Goal: Transaction & Acquisition: Purchase product/service

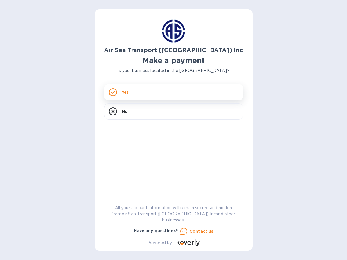
click at [161, 95] on div "Yes" at bounding box center [173, 92] width 139 height 16
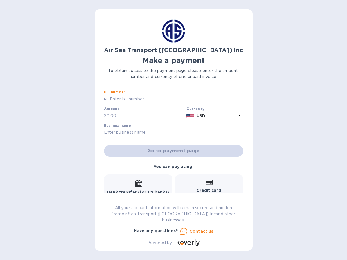
click at [155, 100] on input "text" at bounding box center [176, 99] width 135 height 9
paste input "CHI-AR173138"
click at [200, 99] on input "CHI-AR173138 /" at bounding box center [176, 99] width 135 height 9
paste input "CHI-AR172949"
type input "CHI-AR173138 / CHI-AR172949"
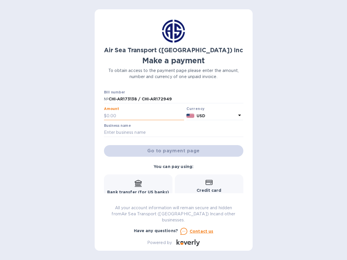
click at [142, 113] on input "text" at bounding box center [146, 116] width 78 height 9
click at [136, 132] on input "text" at bounding box center [173, 132] width 139 height 9
type input "Yuppie Puppy Pet Products, Inc"
click at [134, 115] on input "text" at bounding box center [146, 116] width 78 height 9
click at [136, 114] on input "text" at bounding box center [146, 116] width 78 height 9
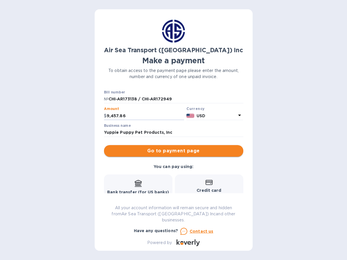
type input "9,457.86"
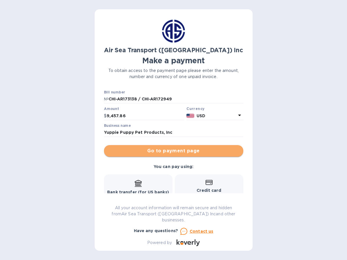
click at [202, 152] on span "Go to payment page" at bounding box center [174, 151] width 130 height 7
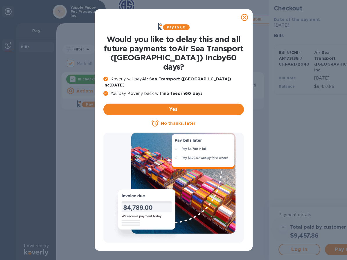
click at [182, 121] on u "No thanks, later" at bounding box center [178, 123] width 35 height 5
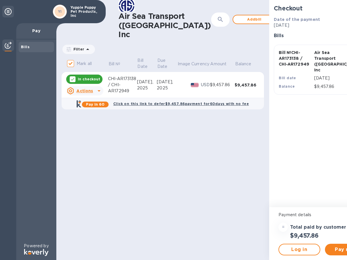
click at [98, 94] on icon at bounding box center [99, 90] width 7 height 7
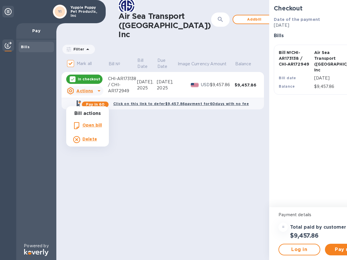
click at [178, 216] on div at bounding box center [173, 130] width 347 height 260
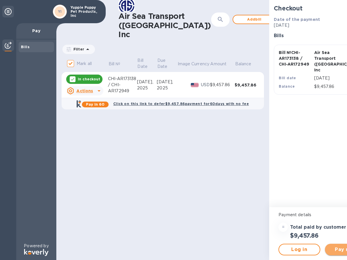
click at [330, 253] on span "Pay now" at bounding box center [346, 249] width 32 height 7
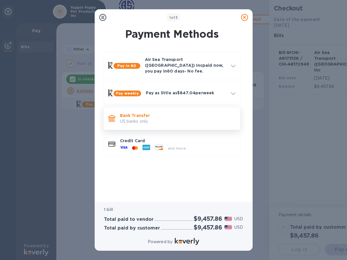
click at [198, 113] on p "Bank Transfer" at bounding box center [178, 116] width 116 height 6
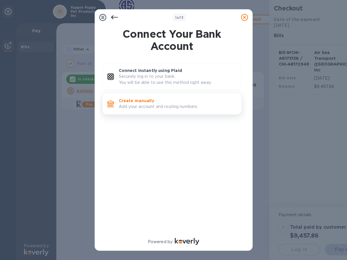
click at [152, 98] on p "Create manually" at bounding box center [178, 101] width 118 height 6
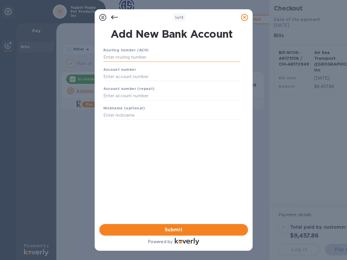
click at [151, 56] on input "text" at bounding box center [171, 57] width 137 height 9
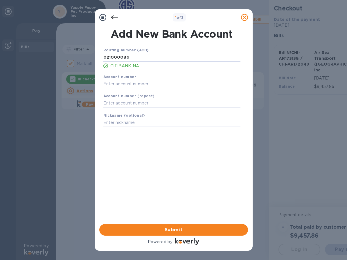
type input "021000089"
click at [139, 84] on input "text" at bounding box center [171, 84] width 137 height 9
type input "5726273"
click at [142, 103] on input "text" at bounding box center [171, 103] width 137 height 9
type input "5726273"
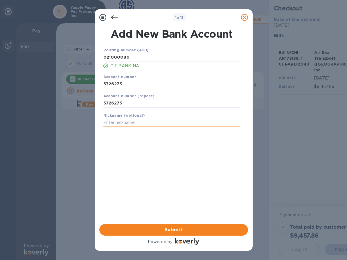
click at [146, 122] on input "text" at bounding box center [171, 122] width 137 height 9
type input "Citi"
click at [193, 231] on span "Submit" at bounding box center [173, 230] width 139 height 7
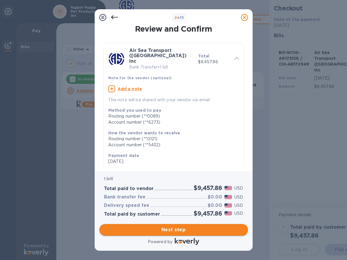
click at [193, 231] on span "Next step" at bounding box center [173, 230] width 139 height 7
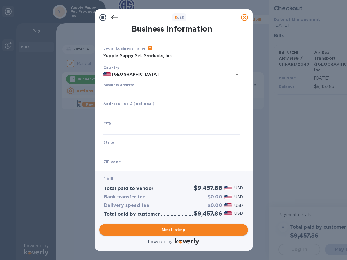
type input "[GEOGRAPHIC_DATA]"
click at [161, 92] on input "Business address" at bounding box center [171, 92] width 137 height 9
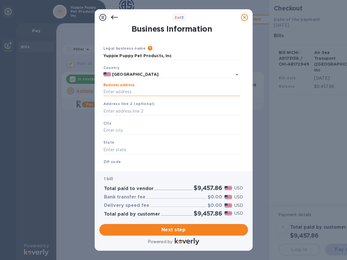
type input "[STREET_ADDRESS]"
click at [145, 128] on input "text" at bounding box center [171, 130] width 137 height 9
type input "[US_STATE]"
click at [136, 148] on input "text" at bounding box center [171, 149] width 137 height 9
click at [131, 166] on input "text" at bounding box center [171, 169] width 137 height 9
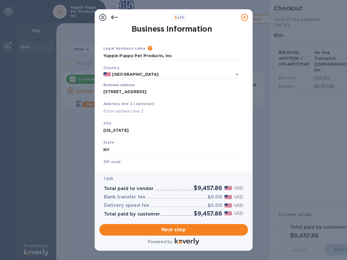
click at [115, 163] on b "ZIP code" at bounding box center [112, 162] width 18 height 4
click at [115, 152] on input "NY" at bounding box center [171, 149] width 137 height 9
type input "[US_STATE]"
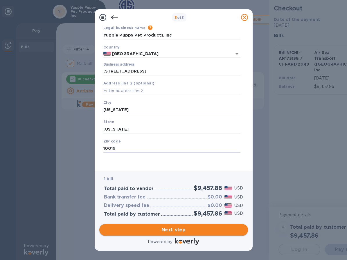
type input "10019"
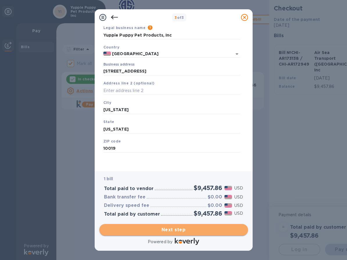
click at [191, 231] on span "Next step" at bounding box center [173, 230] width 139 height 7
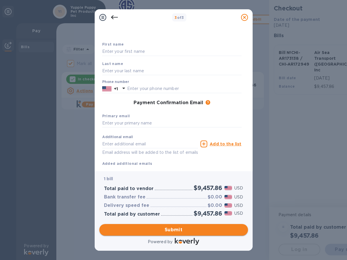
scroll to position [19, 0]
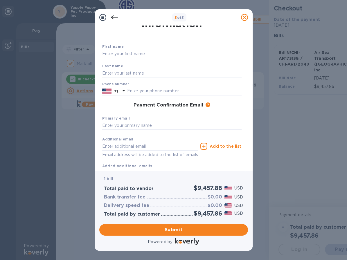
click at [141, 50] on input "text" at bounding box center [171, 54] width 139 height 9
type input "[PERSON_NAME]"
type input "Sporn"
type input "9175130857"
type input "[PERSON_NAME][EMAIL_ADDRESS][DOMAIN_NAME]"
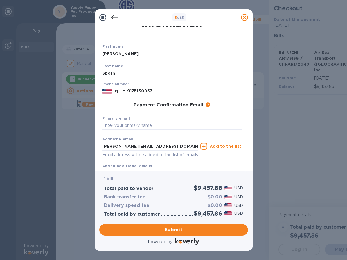
click at [149, 87] on input "9175130857" at bounding box center [184, 91] width 114 height 9
type input "3473341267"
click at [139, 121] on input "text" at bounding box center [171, 125] width 139 height 9
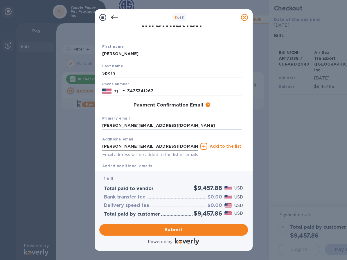
type input "[PERSON_NAME][EMAIL_ADDRESS][DOMAIN_NAME]"
click at [132, 142] on input "[PERSON_NAME][EMAIL_ADDRESS][DOMAIN_NAME]" at bounding box center [150, 146] width 96 height 9
click at [188, 121] on input "[PERSON_NAME][EMAIL_ADDRESS][DOMAIN_NAME]" at bounding box center [171, 125] width 139 height 9
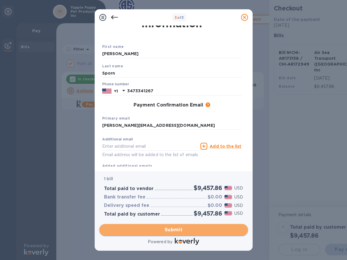
click at [184, 230] on span "Submit" at bounding box center [173, 230] width 139 height 7
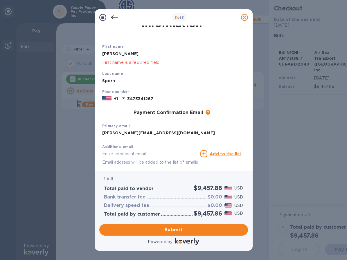
click at [132, 50] on input "[PERSON_NAME]" at bounding box center [171, 54] width 139 height 9
type input "[PERSON_NAME]"
click at [107, 55] on div "First name [PERSON_NAME] First name is a required field" at bounding box center [172, 54] width 144 height 27
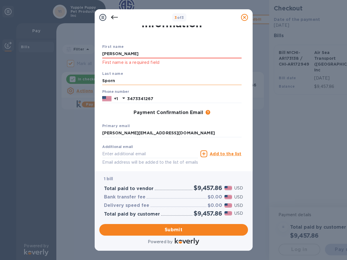
click at [129, 77] on input "Sporn" at bounding box center [171, 81] width 139 height 9
type input "Sporn"
click at [198, 68] on div "Last name [PERSON_NAME]" at bounding box center [172, 77] width 144 height 19
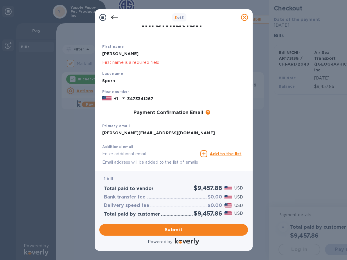
click at [167, 94] on input "3473341267" at bounding box center [184, 98] width 114 height 9
type input "3473341267"
click at [117, 110] on div "Payment Confirmation Email The added email addresses will be used to send the p…" at bounding box center [171, 113] width 139 height 6
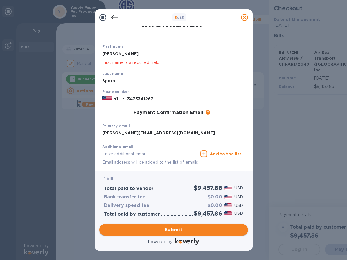
click at [187, 229] on span "Submit" at bounding box center [173, 230] width 139 height 7
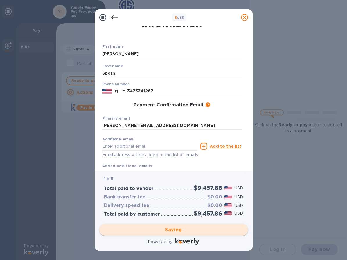
checkbox input "false"
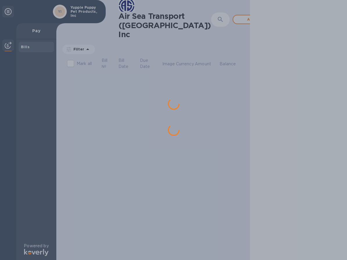
scroll to position [0, 0]
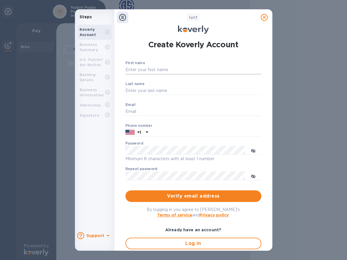
click at [164, 69] on input "First name" at bounding box center [193, 70] width 136 height 9
type input "[PERSON_NAME]"
type input "Sporn"
click at [137, 110] on input "Email" at bounding box center [193, 111] width 136 height 9
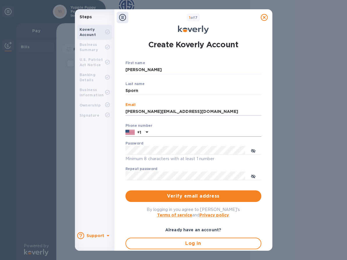
type input "[PERSON_NAME][EMAIL_ADDRESS][DOMAIN_NAME]"
click at [229, 132] on input "text" at bounding box center [205, 132] width 111 height 9
click at [182, 133] on input "3473341267" at bounding box center [205, 132] width 111 height 9
type input "3473341267"
click at [173, 115] on input "[PERSON_NAME][EMAIL_ADDRESS][DOMAIN_NAME]" at bounding box center [193, 111] width 136 height 9
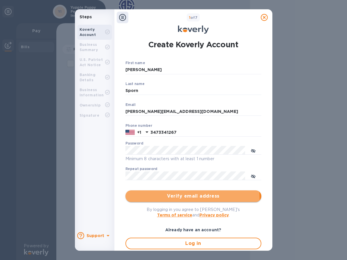
click at [184, 199] on span "Verify email address" at bounding box center [193, 196] width 127 height 7
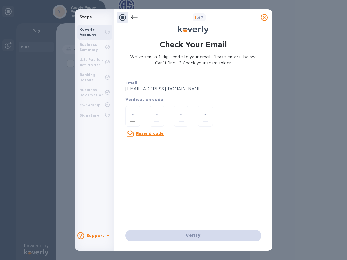
click at [132, 114] on input "number" at bounding box center [132, 116] width 5 height 11
type input "8"
type input "3"
type input "9"
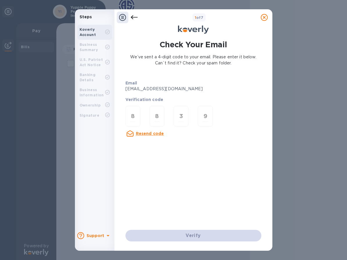
click at [223, 195] on div "Email [EMAIL_ADDRESS][DOMAIN_NAME] Verification code 8 8 3 9 Resend code Verify" at bounding box center [193, 158] width 141 height 171
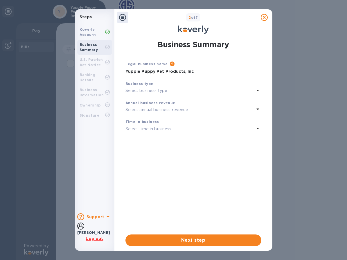
click at [167, 86] on div "Business type" at bounding box center [193, 84] width 136 height 6
click at [162, 91] on p "Select business type" at bounding box center [146, 91] width 42 height 6
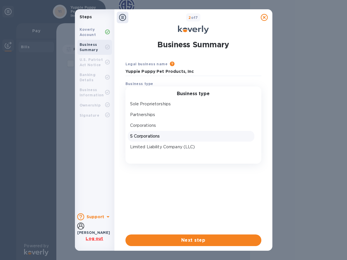
click at [152, 136] on p "S Corporations" at bounding box center [191, 136] width 122 height 6
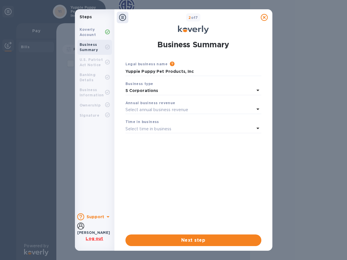
click at [156, 107] on div "Select annual business revenue" at bounding box center [189, 110] width 129 height 8
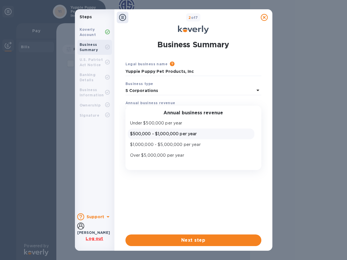
click at [154, 136] on p "$500,000 - $1,000,000 per year" at bounding box center [191, 134] width 122 height 6
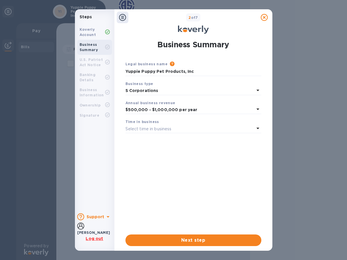
click at [158, 127] on p "Select time in business" at bounding box center [148, 129] width 46 height 6
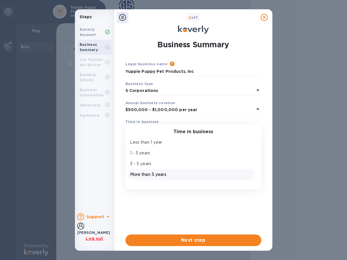
click at [151, 174] on p "More than 5 years" at bounding box center [191, 175] width 122 height 6
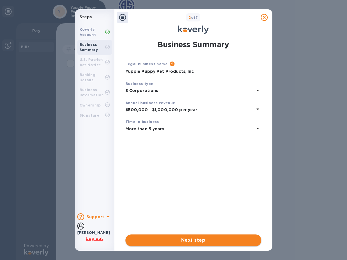
click at [206, 241] on span "Next step" at bounding box center [193, 240] width 127 height 7
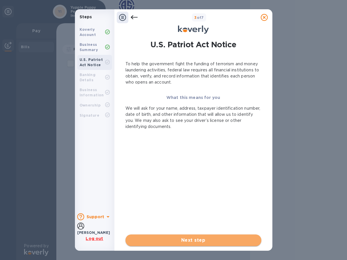
click at [203, 236] on button "Next step" at bounding box center [193, 241] width 136 height 12
